Goal: Task Accomplishment & Management: Use online tool/utility

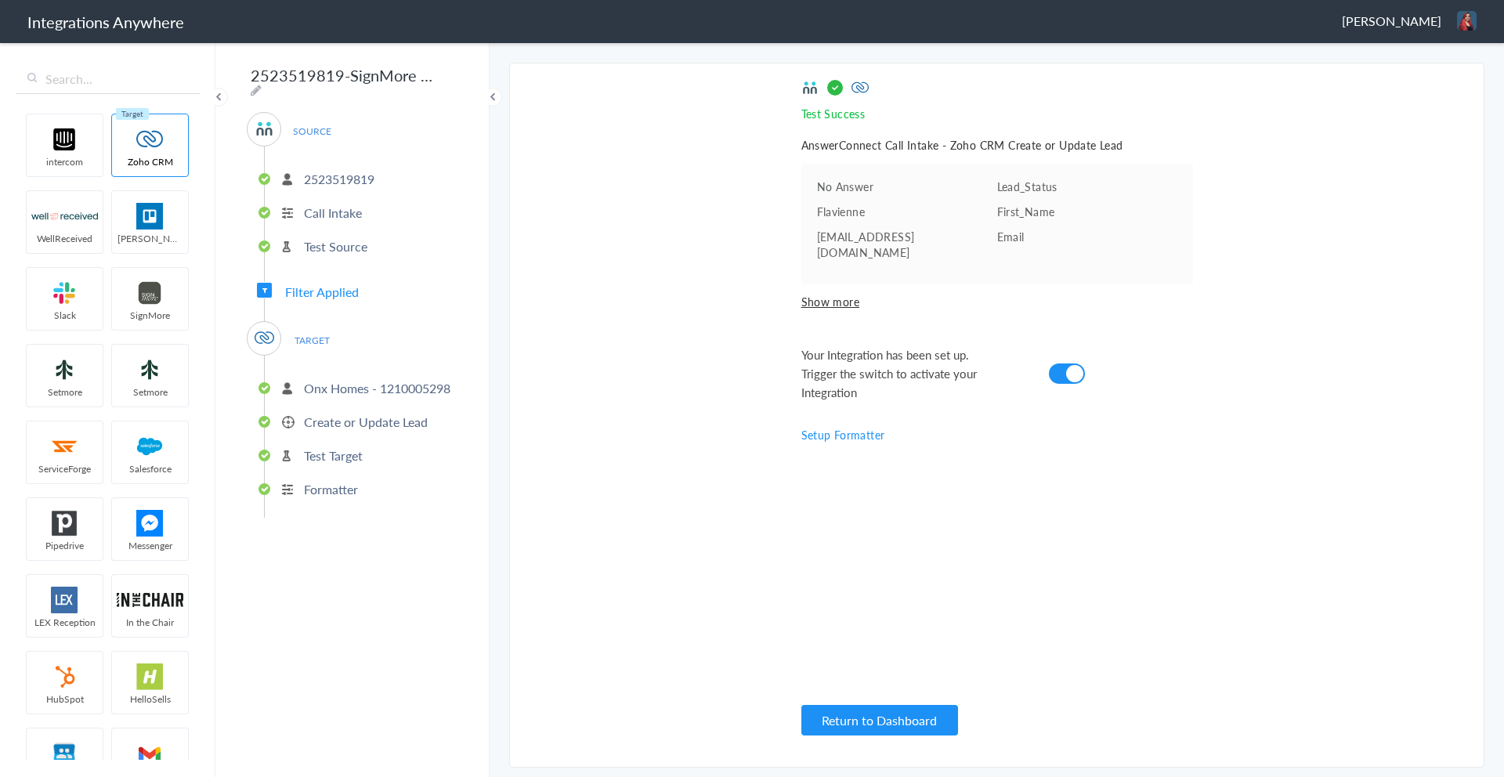
click at [381, 389] on p "Onx Homes - 1210005298" at bounding box center [377, 388] width 147 height 18
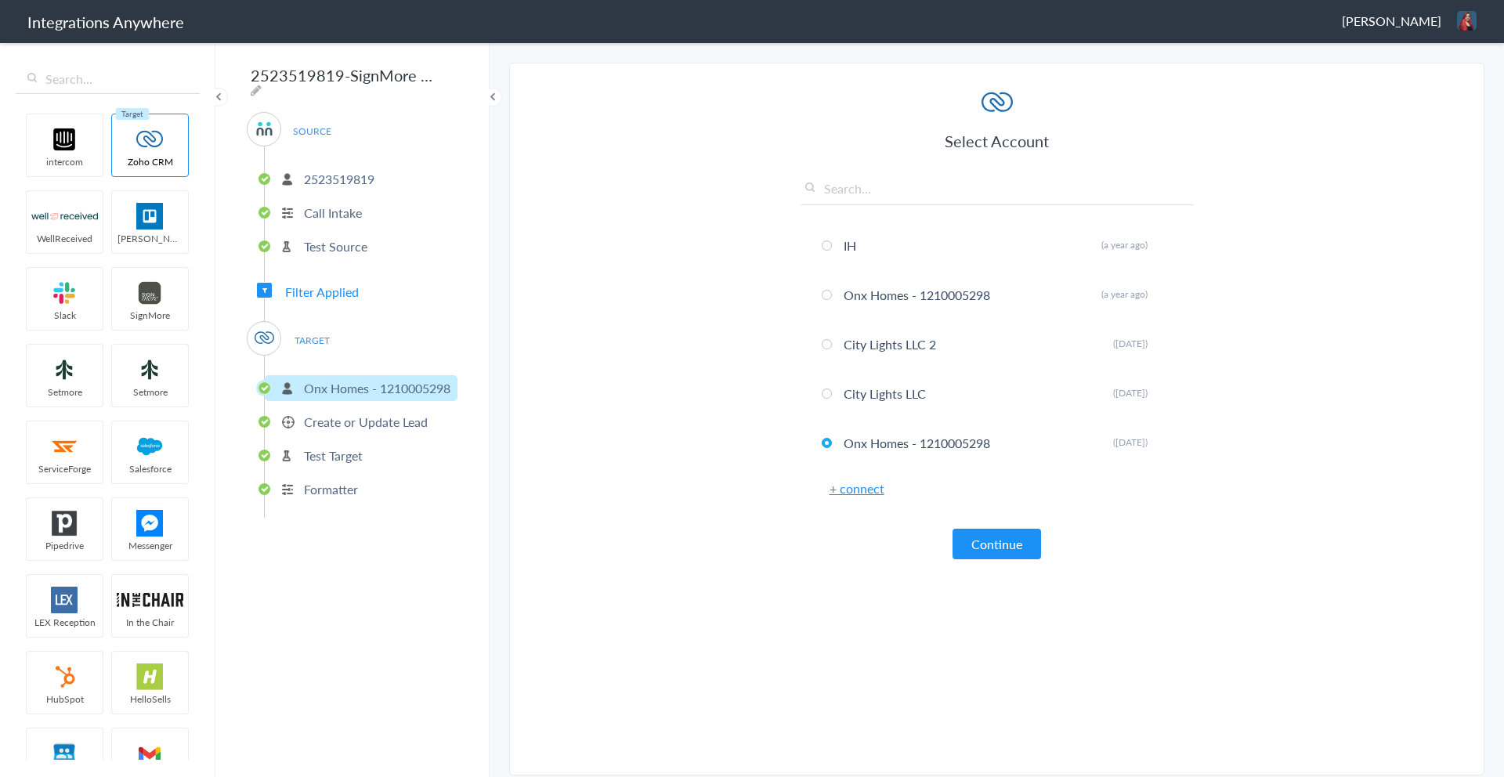
click at [371, 429] on ul "Onx Homes - 1210005298 Create or Update Lead Test Target Formatter" at bounding box center [361, 437] width 194 height 162
click at [373, 421] on p "Create or Update Lead" at bounding box center [366, 422] width 124 height 18
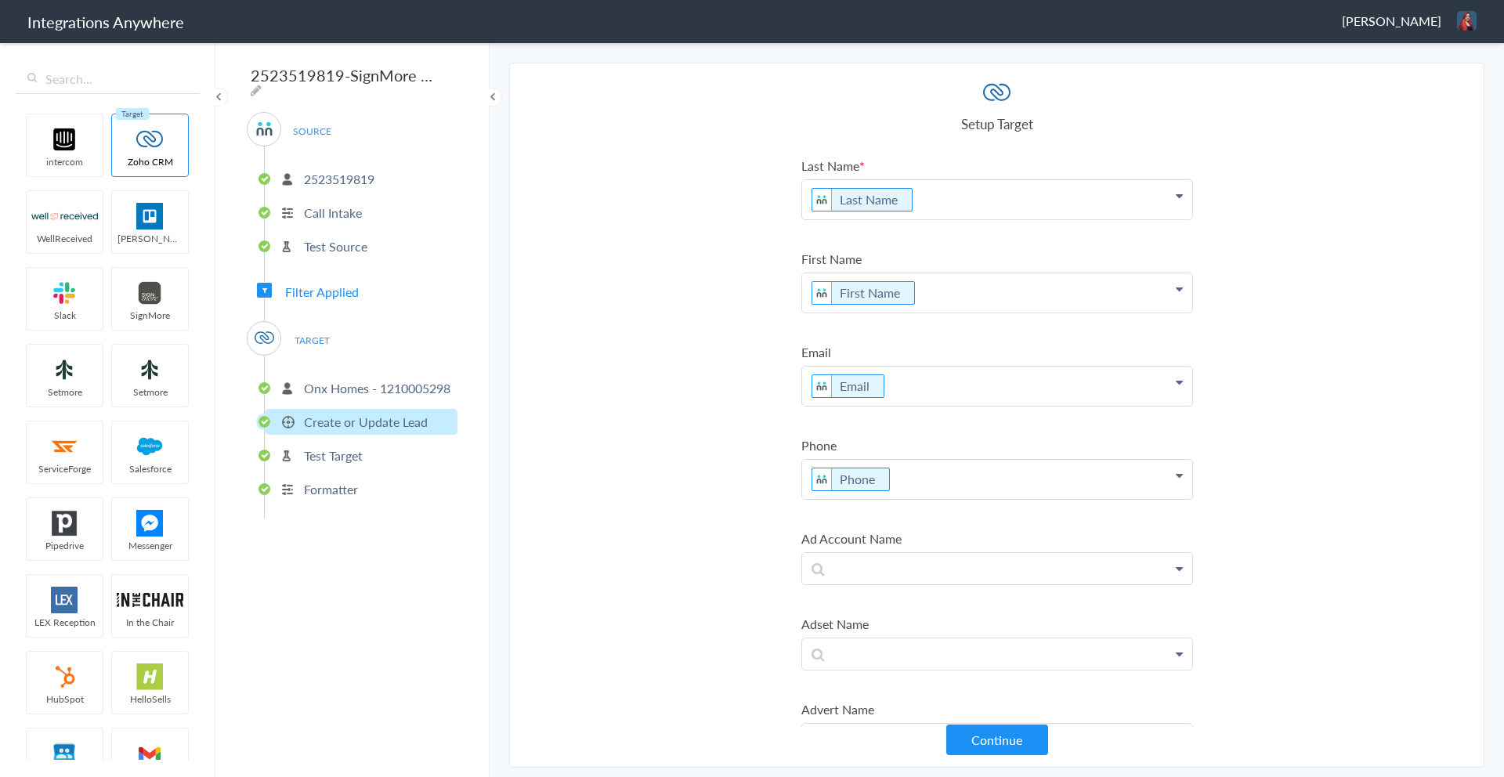
click at [348, 484] on p "Formatter" at bounding box center [331, 489] width 54 height 18
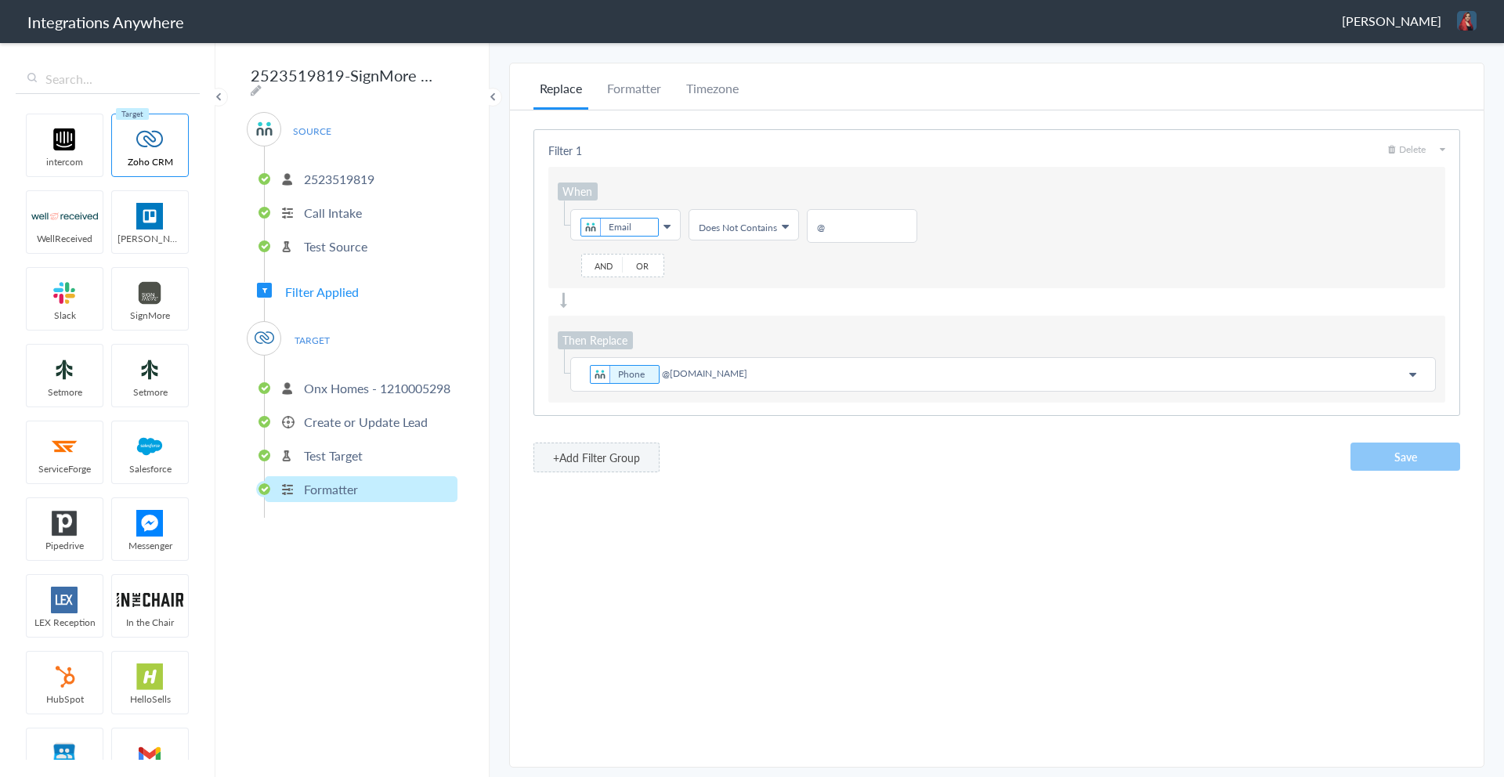
click at [279, 71] on input "2523519819-SignMore to Zoho (Create or Update Lead) (New Client- Working With R…" at bounding box center [344, 75] width 194 height 30
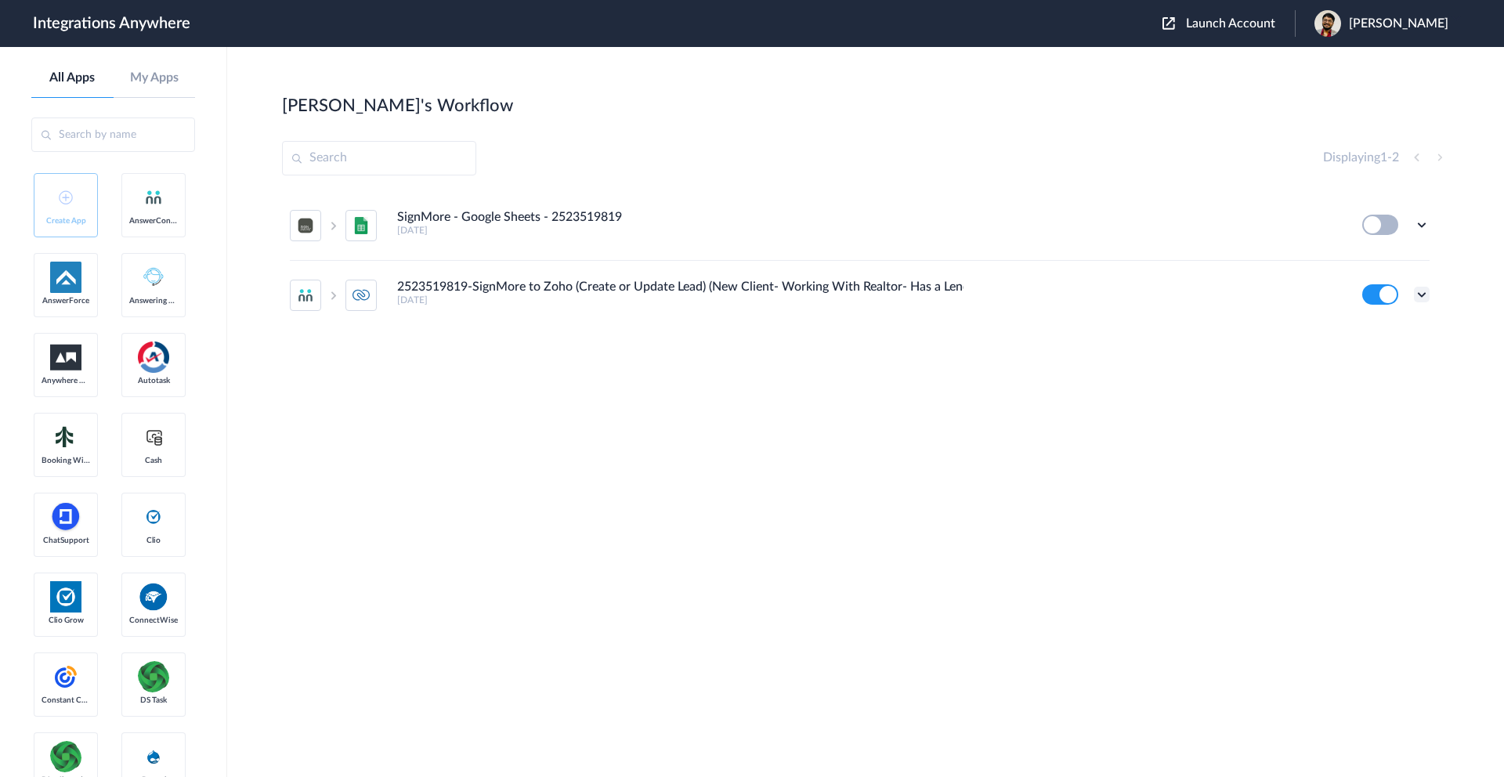
click at [1423, 294] on icon at bounding box center [1422, 295] width 16 height 16
click at [1391, 331] on li "Edit" at bounding box center [1379, 331] width 102 height 29
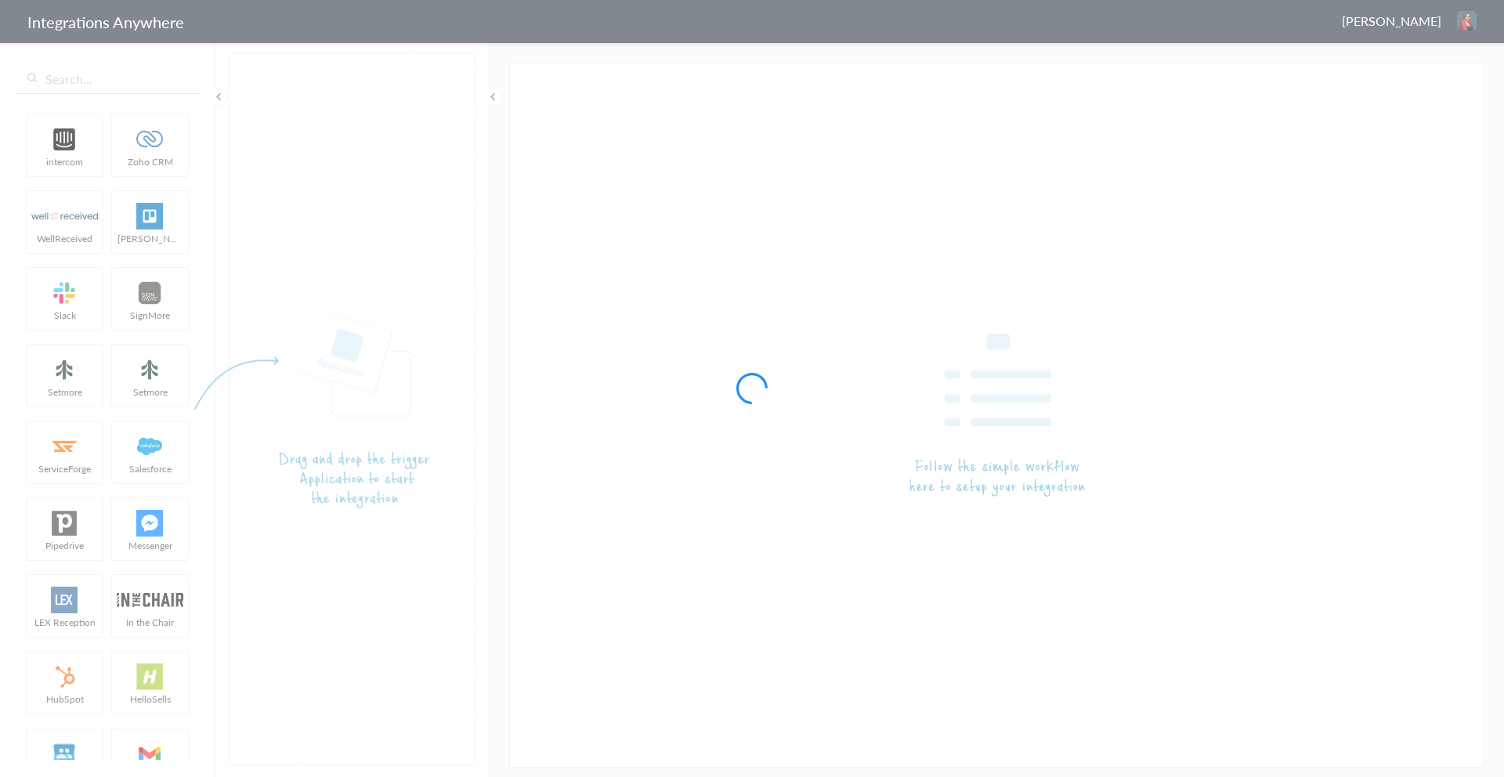
type input "2523519819-SignMore to Zoho (Create or Update Lead) (New Client- Working With R…"
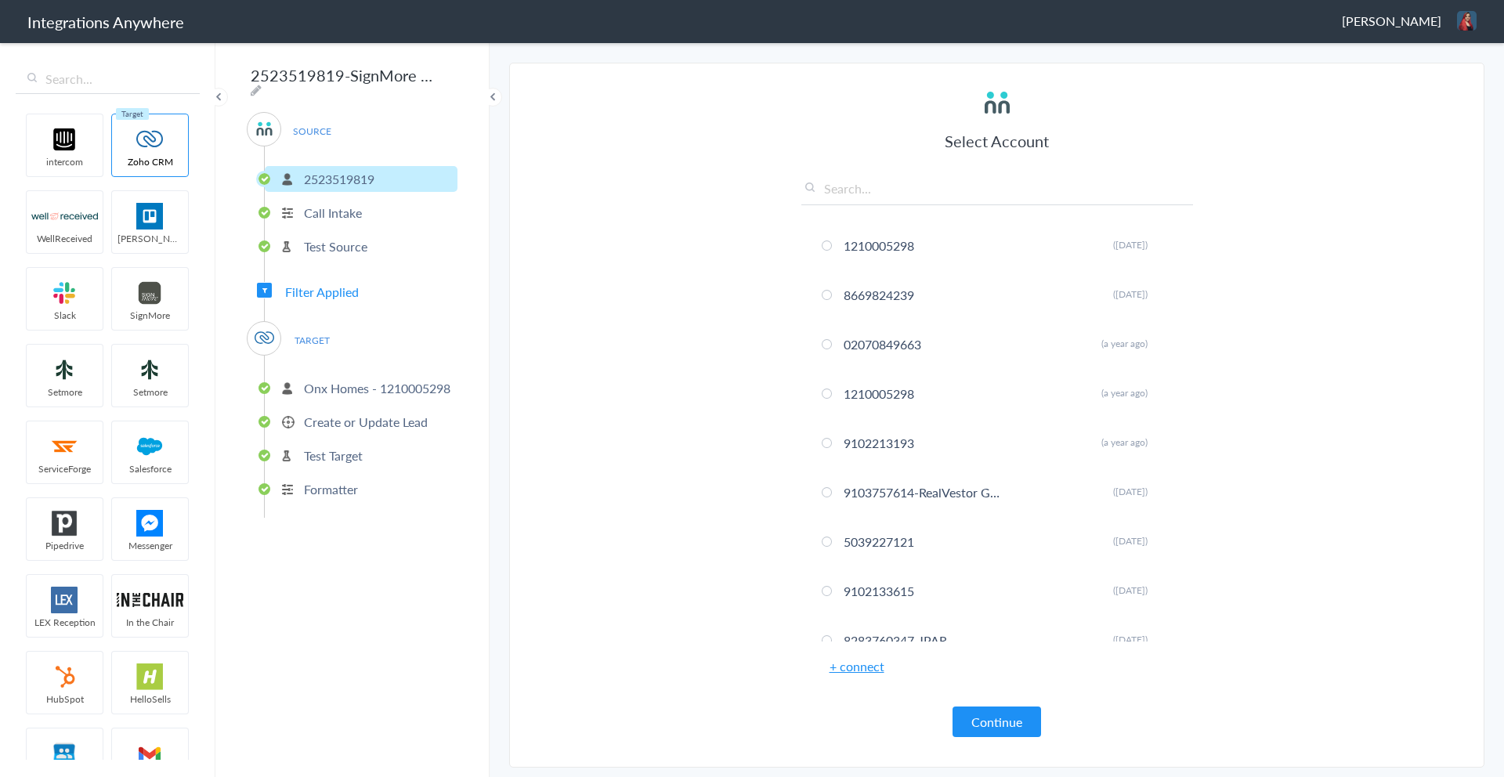
click at [420, 413] on p "Create or Update Lead" at bounding box center [366, 422] width 124 height 18
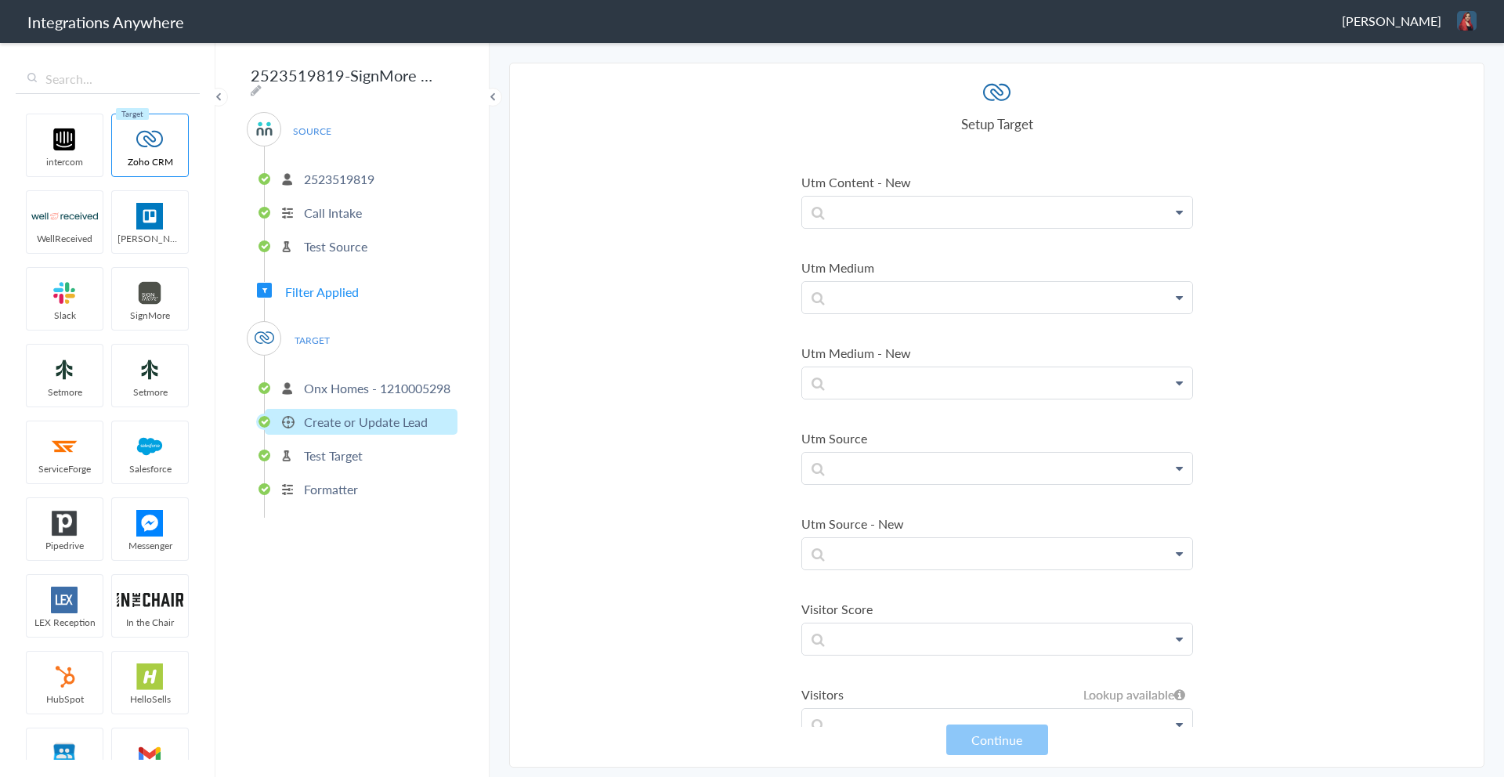
scroll to position [9537, 0]
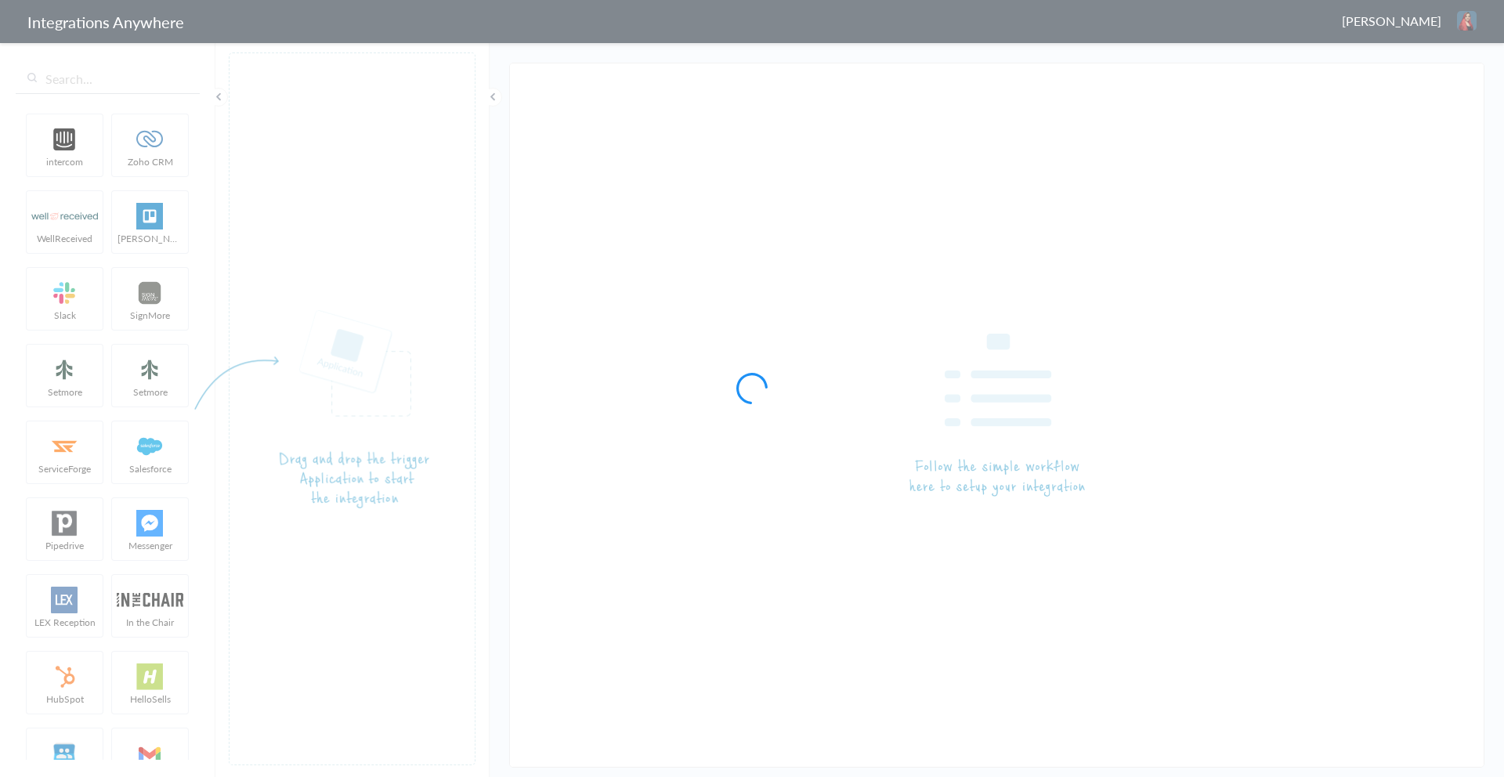
type input "2523519819-SignMore to Zoho (Create or Update Lead) (New Client- Working With R…"
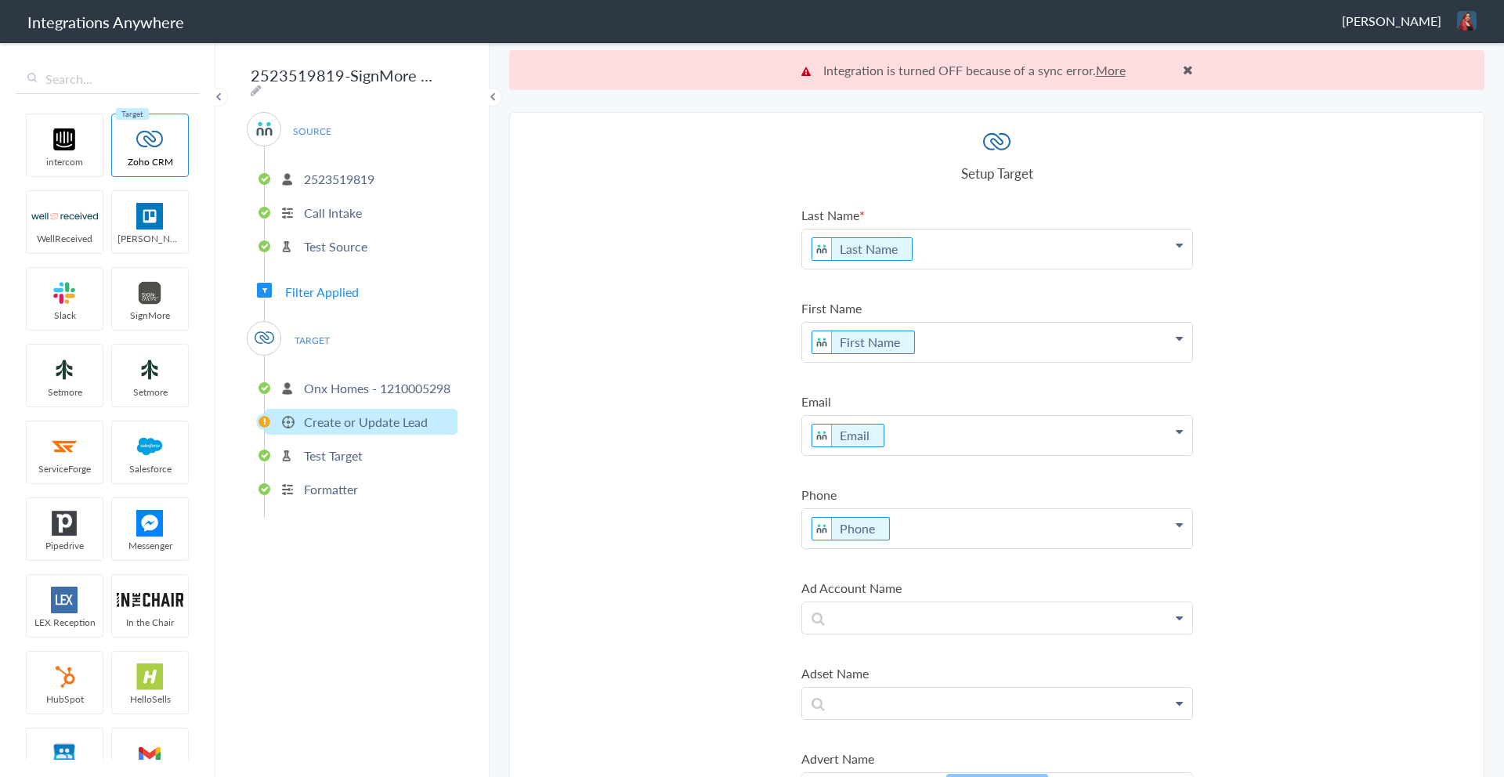
click at [323, 288] on span "Filter Applied" at bounding box center [322, 292] width 74 height 18
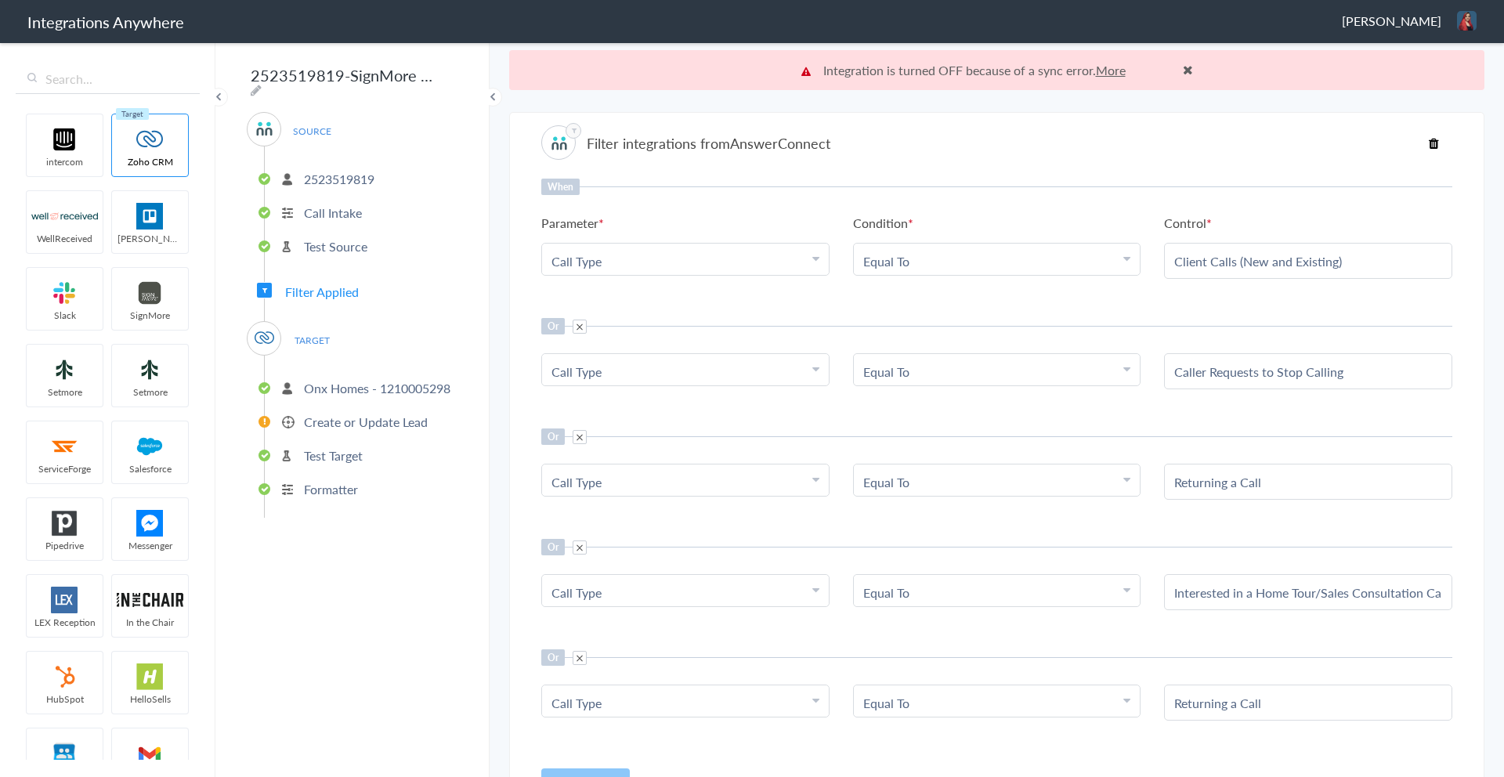
click at [1257, 264] on input "Client Calls (New and Existing)" at bounding box center [1308, 261] width 268 height 18
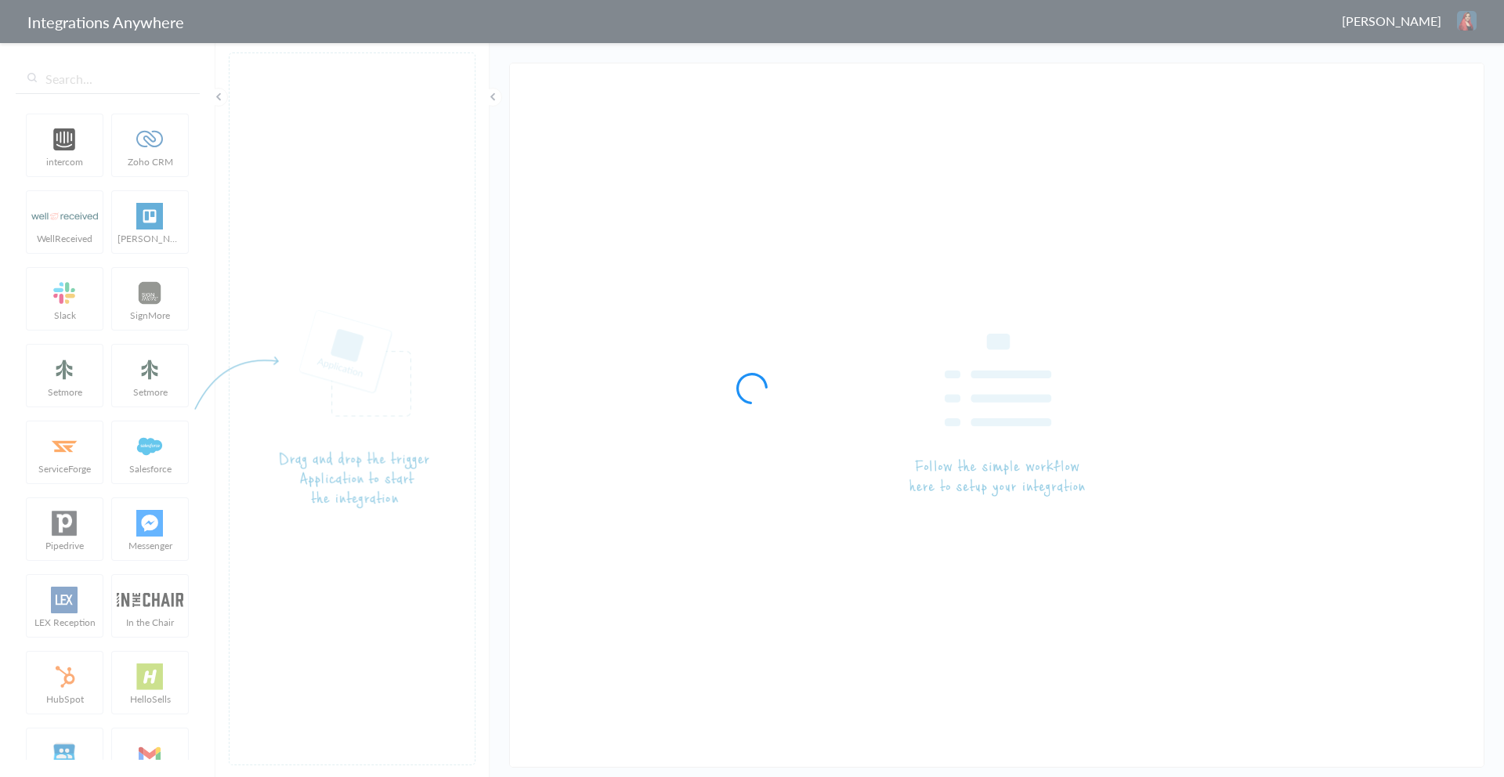
type input "2523519819-SignMore to Zoho (Create or Update Lead) (New Client- Working With R…"
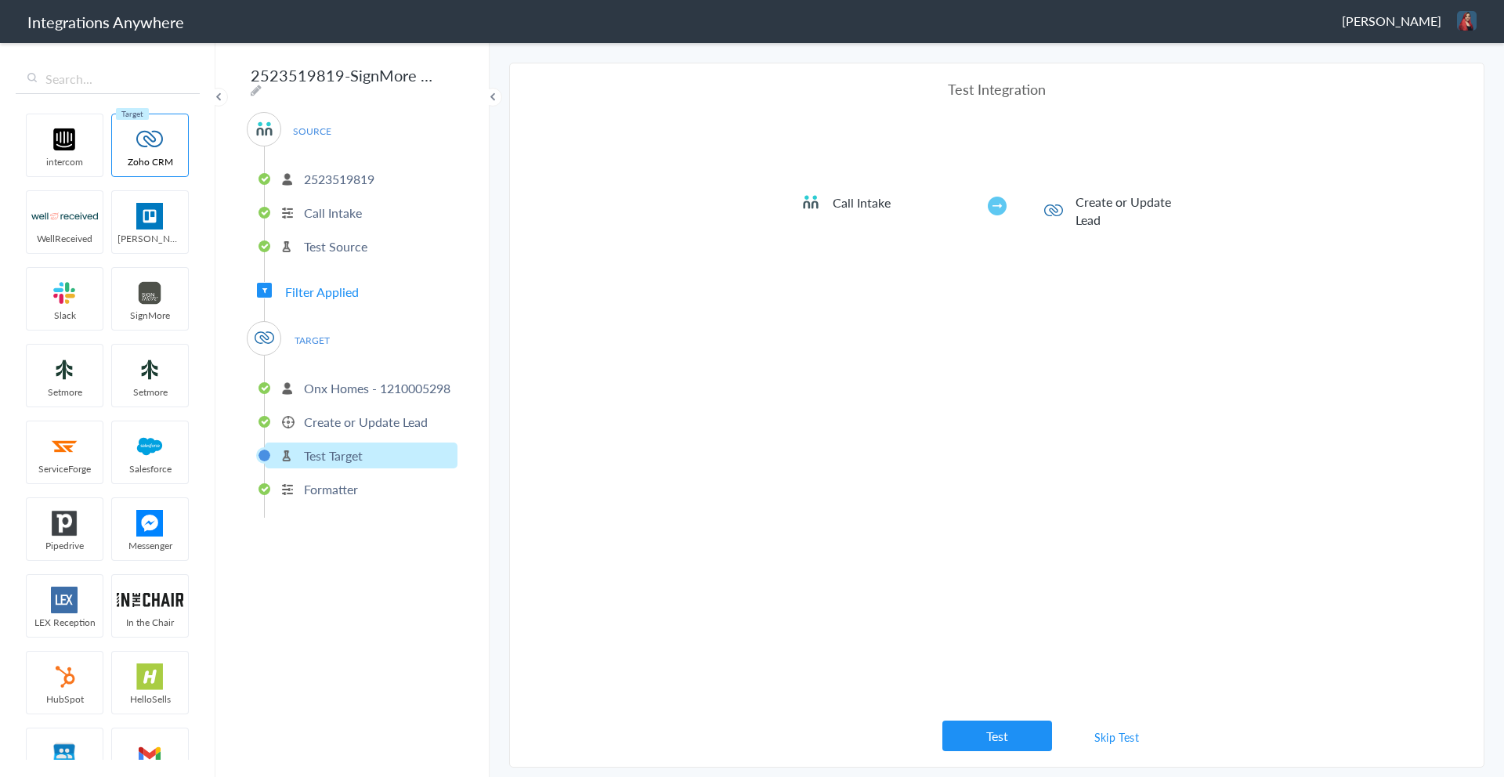
click at [1109, 737] on link "Skip Test" at bounding box center [1117, 737] width 83 height 28
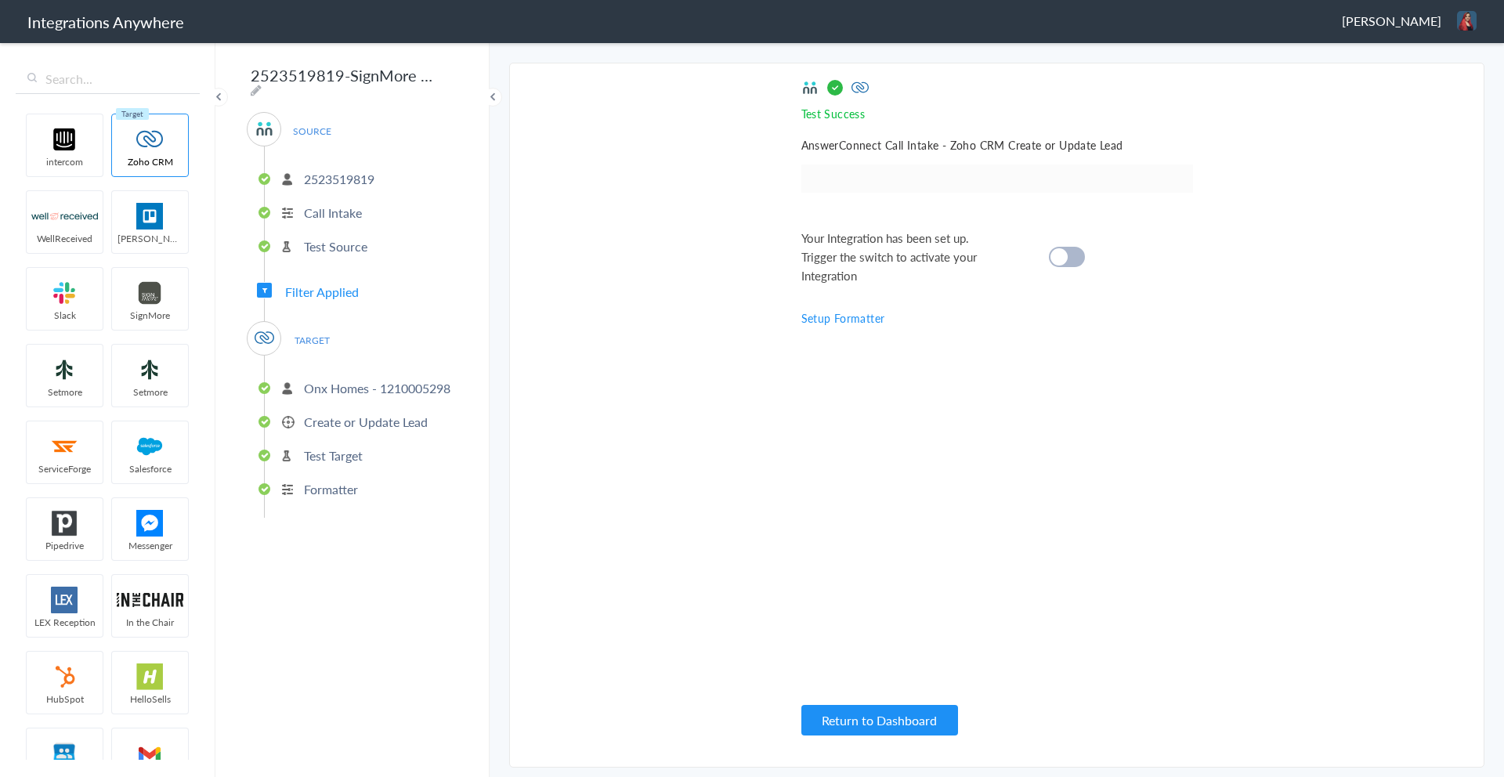
click at [1057, 257] on cite at bounding box center [1059, 256] width 17 height 17
click at [340, 288] on span "Filter Applied" at bounding box center [322, 292] width 74 height 18
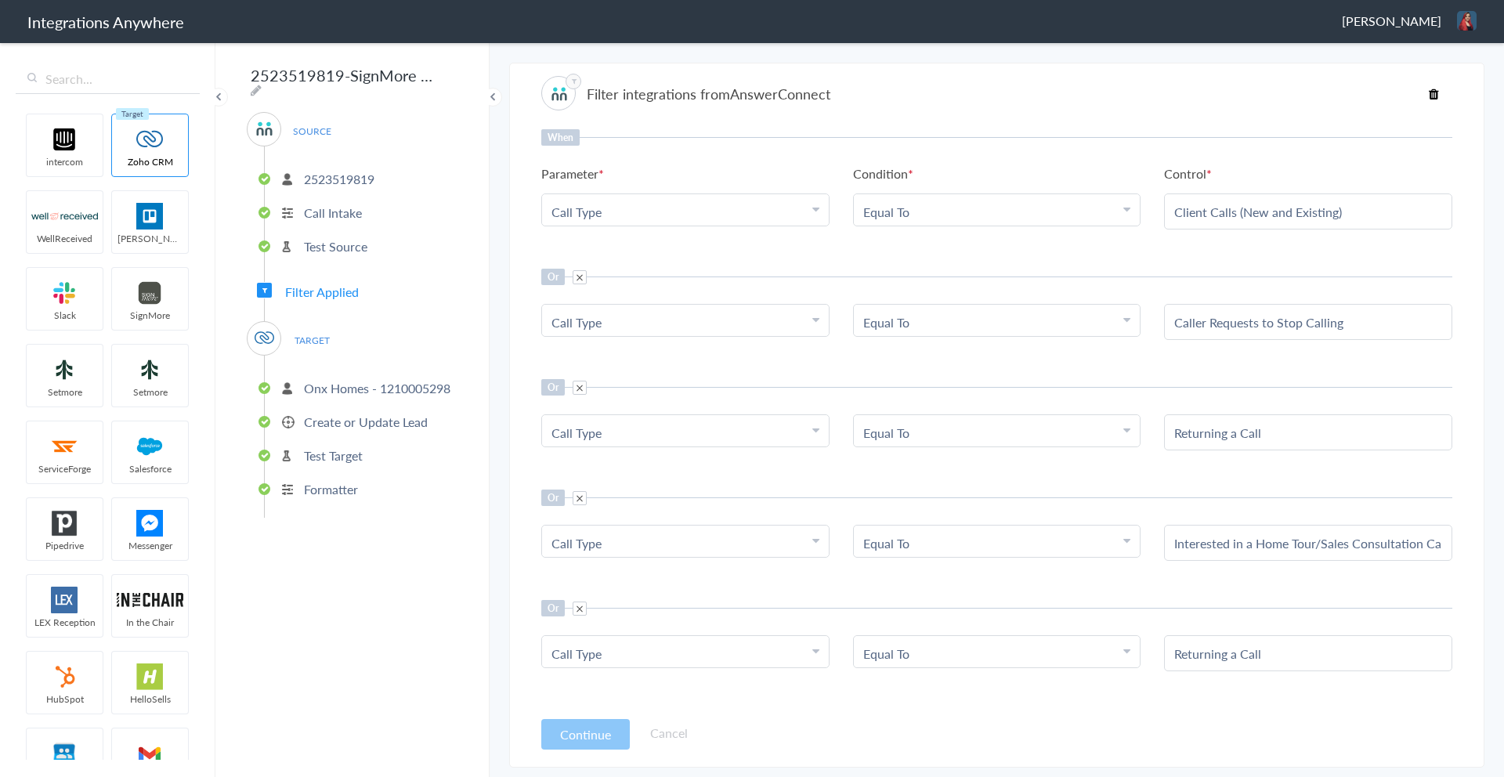
click at [1330, 212] on input "Client Calls (New and Existing)" at bounding box center [1308, 212] width 268 height 18
click at [1266, 225] on div "Client Calls (New and Existing)" at bounding box center [1308, 212] width 288 height 36
click at [1266, 216] on input "Client Calls (New and Existing)" at bounding box center [1308, 212] width 268 height 18
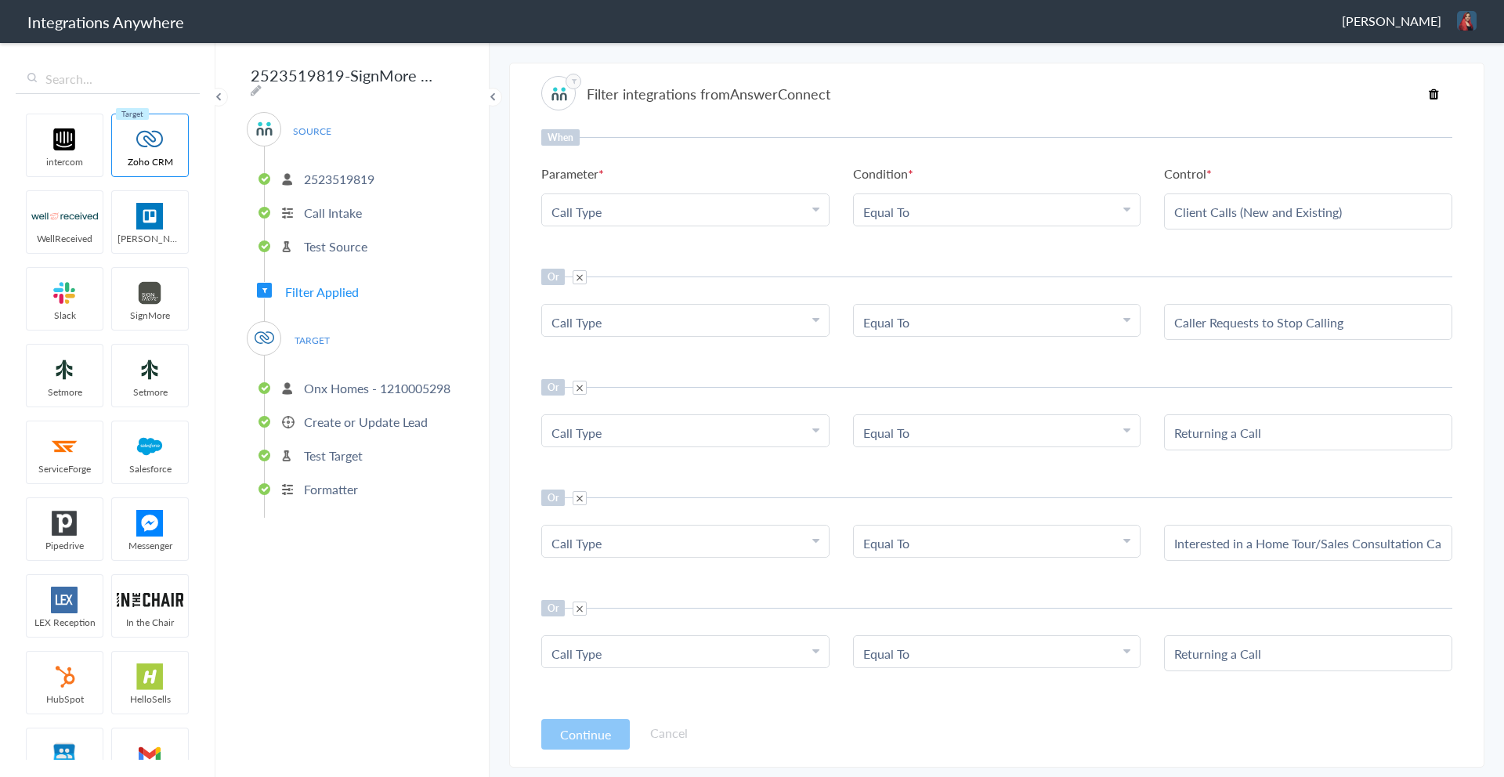
click at [1266, 216] on input "Client Calls (New and Existing)" at bounding box center [1308, 212] width 268 height 18
click at [1225, 209] on input "Client Calls (New and Existing)" at bounding box center [1308, 212] width 268 height 18
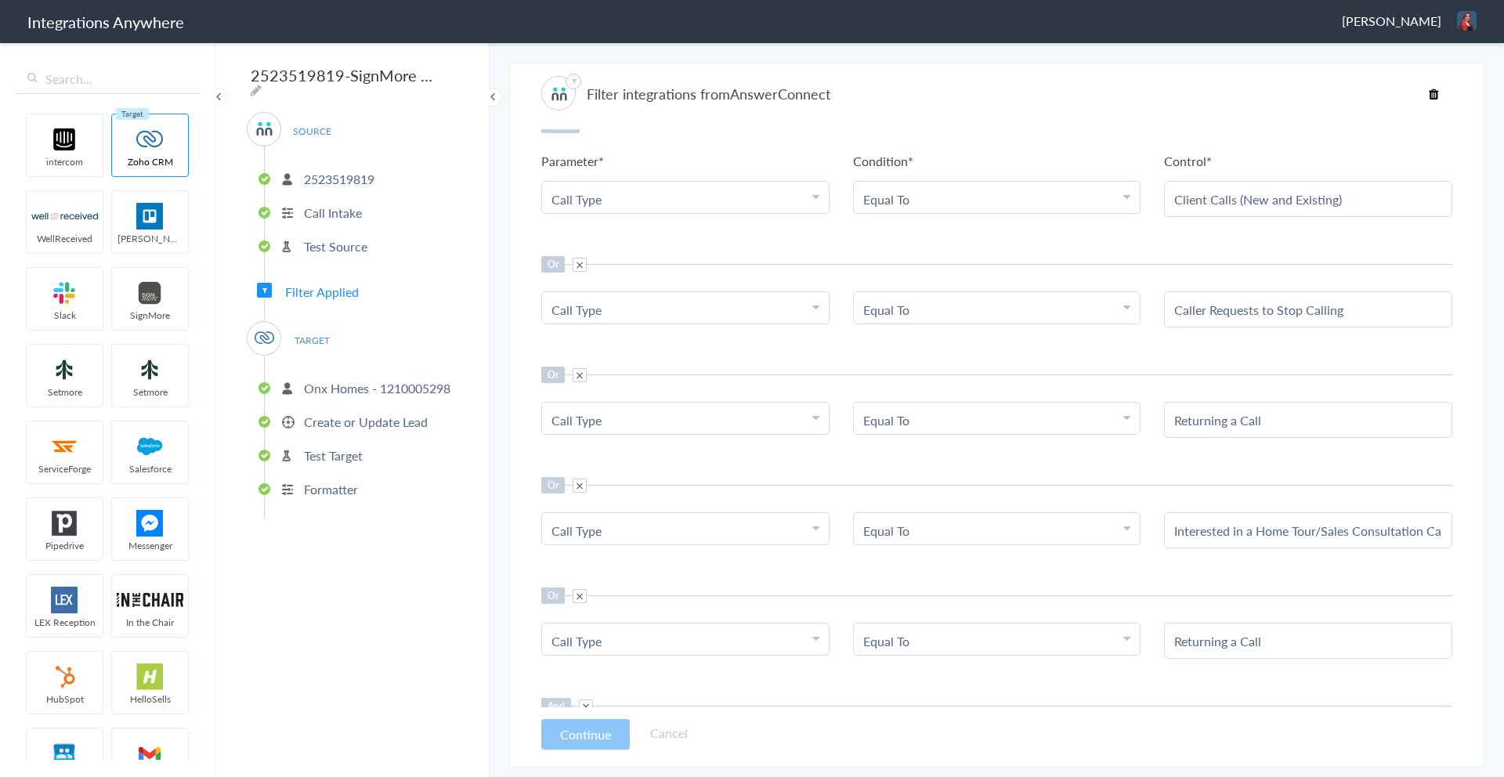
scroll to position [9, 0]
